Goal: Obtain resource: Download file/media

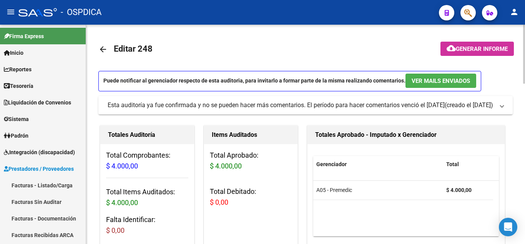
scroll to position [38, 0]
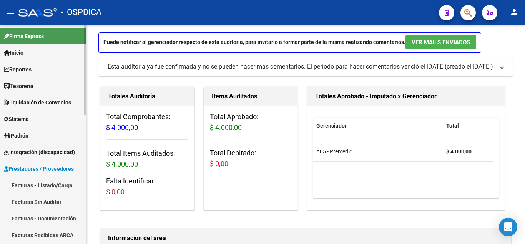
click at [40, 168] on span "Prestadores / Proveedores" at bounding box center [39, 168] width 70 height 8
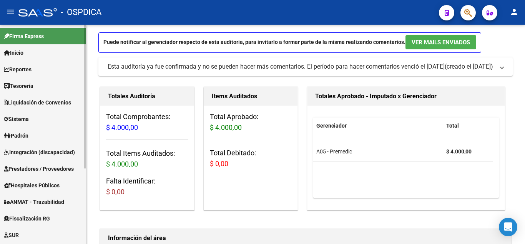
click at [45, 163] on link "Prestadores / Proveedores" at bounding box center [43, 168] width 86 height 17
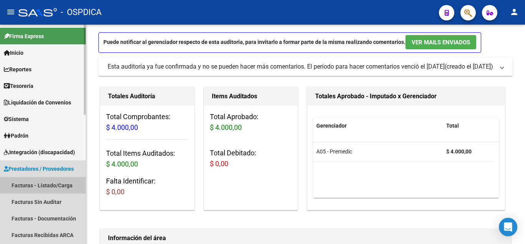
click at [28, 185] on link "Facturas - Listado/Carga" at bounding box center [43, 185] width 86 height 17
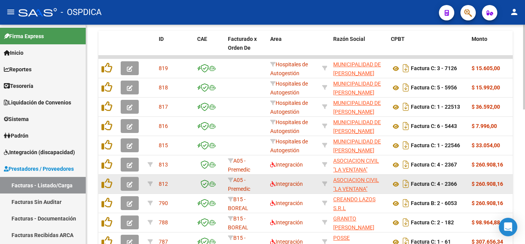
scroll to position [299, 0]
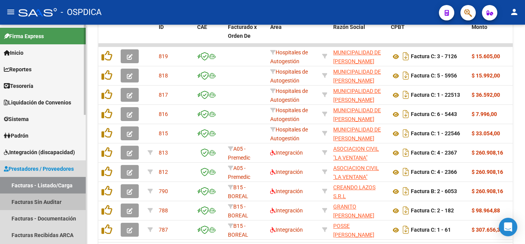
click at [47, 202] on link "Facturas Sin Auditar" at bounding box center [43, 201] width 86 height 17
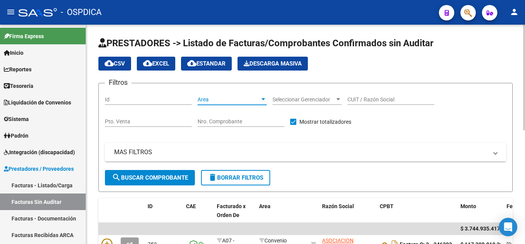
click at [262, 100] on div at bounding box center [263, 99] width 7 height 6
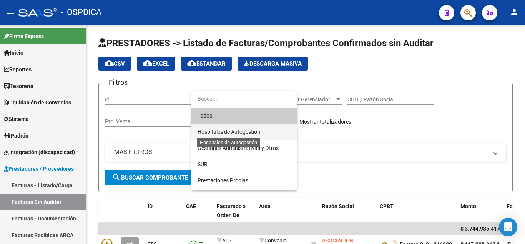
click at [243, 130] on span "Hospitales de Autogestión" at bounding box center [229, 131] width 63 height 6
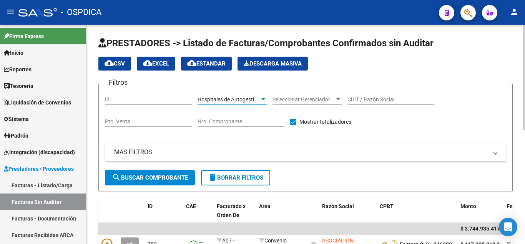
click at [167, 174] on span "search Buscar Comprobante" at bounding box center [150, 177] width 76 height 7
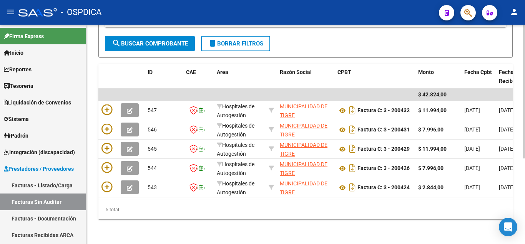
scroll to position [140, 0]
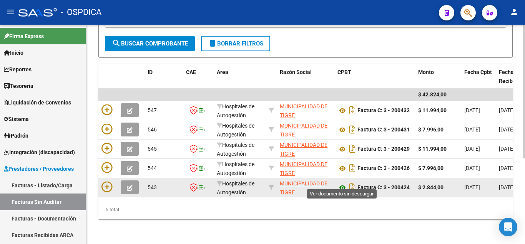
click at [344, 183] on icon at bounding box center [343, 187] width 10 height 9
